Goal: Transaction & Acquisition: Book appointment/travel/reservation

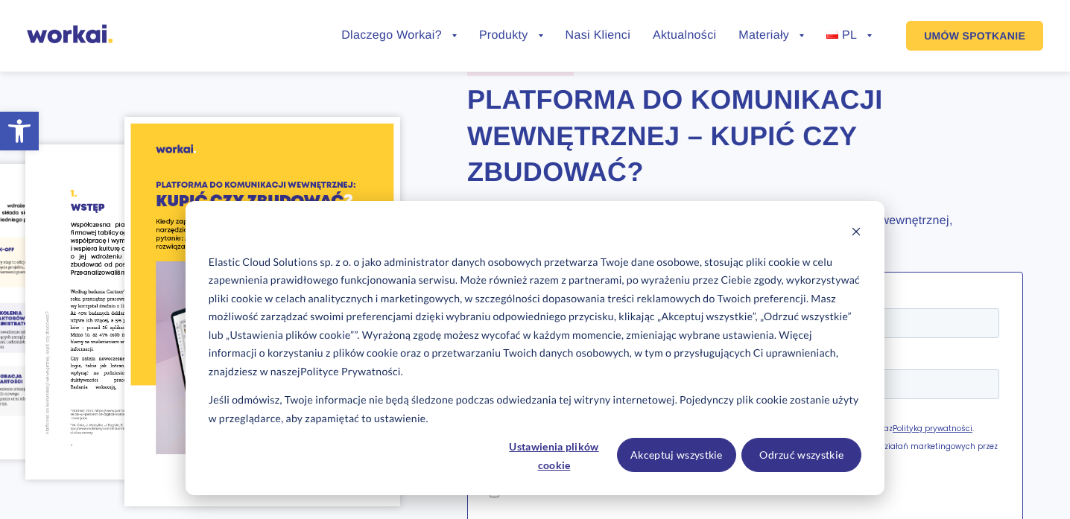
scroll to position [85, 0]
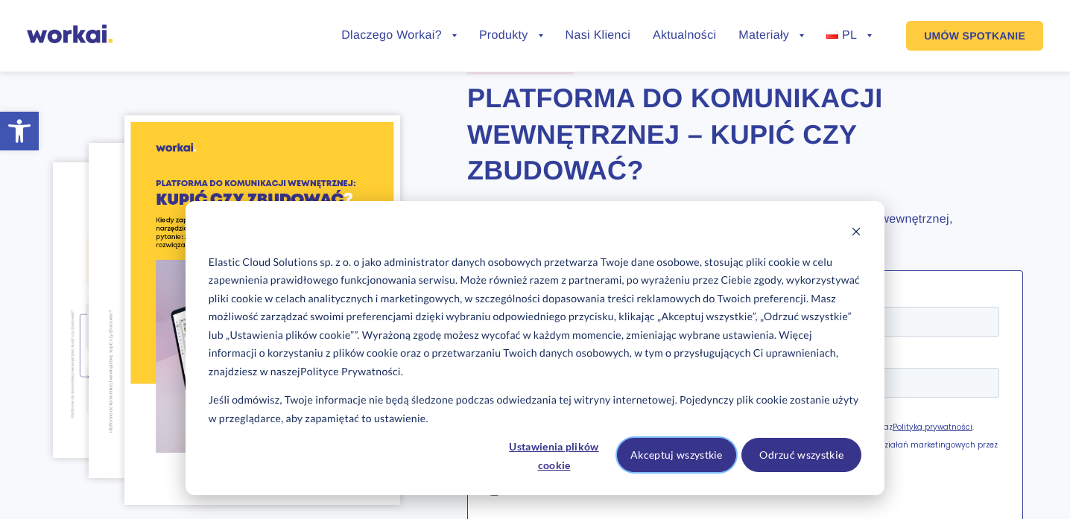
click at [682, 469] on button "Akceptuj wszystkie" at bounding box center [677, 455] width 120 height 34
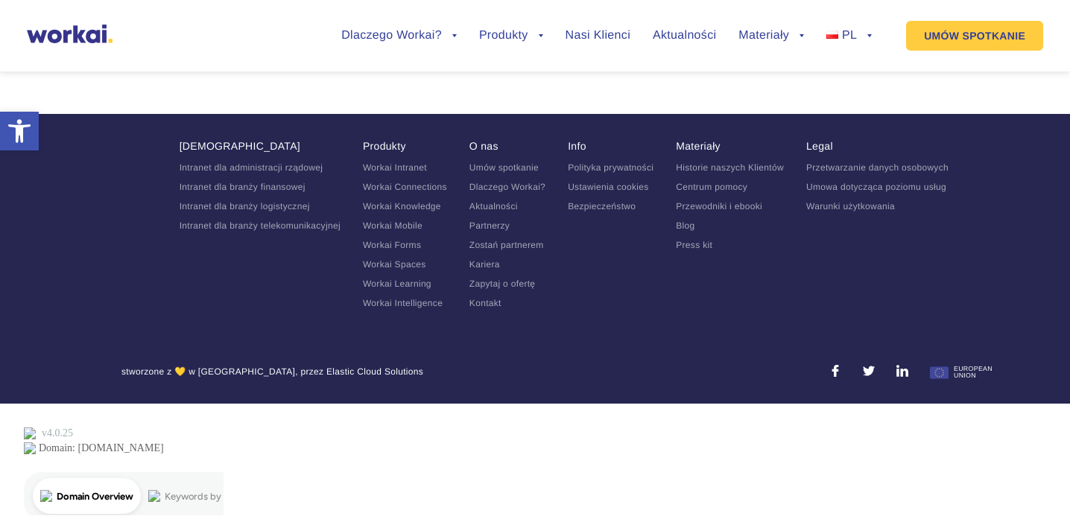
scroll to position [1655, 0]
click at [593, 36] on link "Nasi Klienci" at bounding box center [597, 36] width 65 height 12
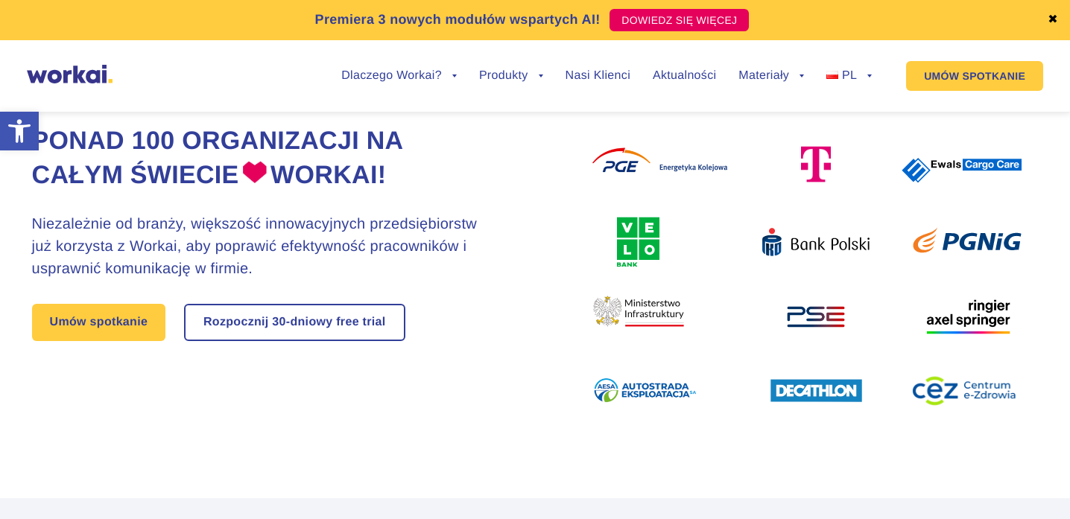
scroll to position [191, 0]
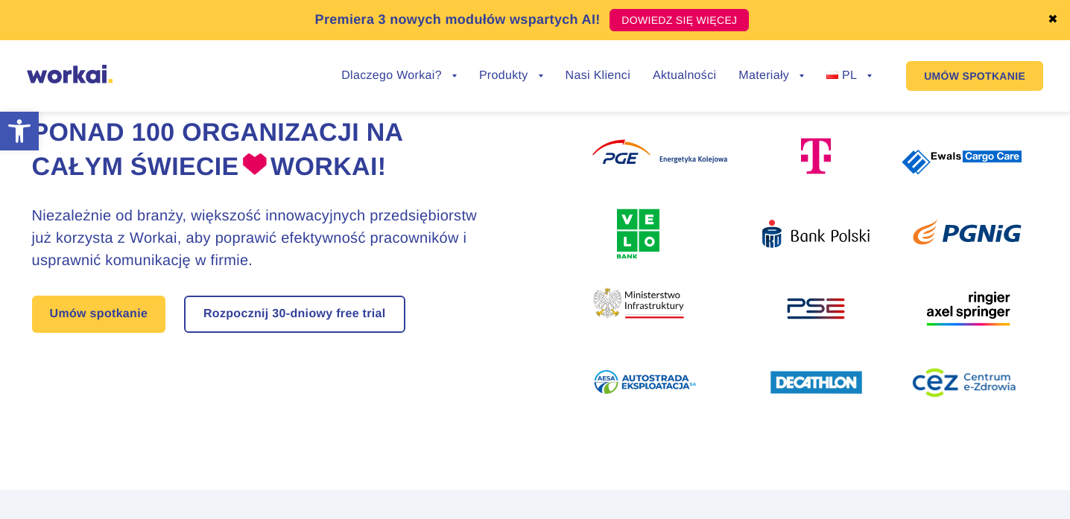
click at [174, 333] on div "Umów spotkanie Rozpocznij 30-dniowy free trial" at bounding box center [263, 314] width 463 height 37
click at [131, 325] on link "Umów spotkanie" at bounding box center [99, 314] width 134 height 37
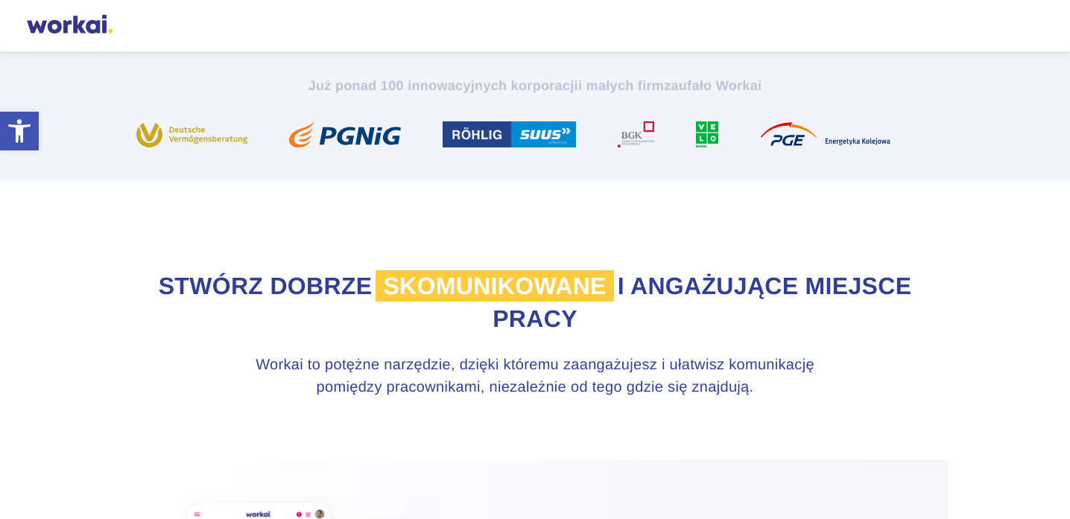
scroll to position [586, 0]
